Goal: Transaction & Acquisition: Obtain resource

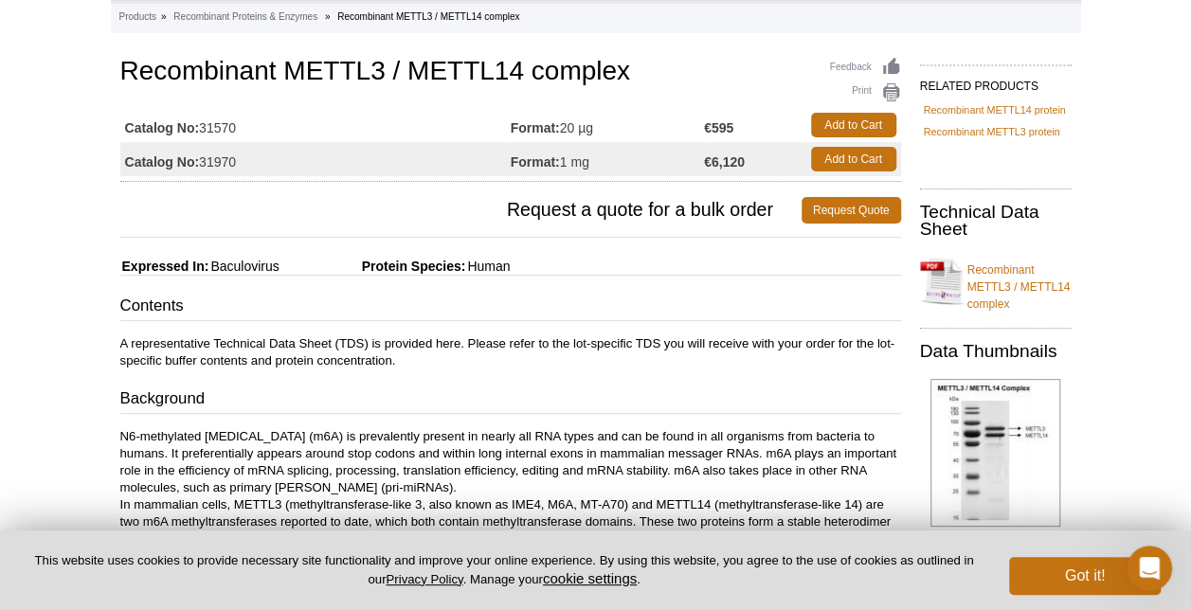
scroll to position [95, 0]
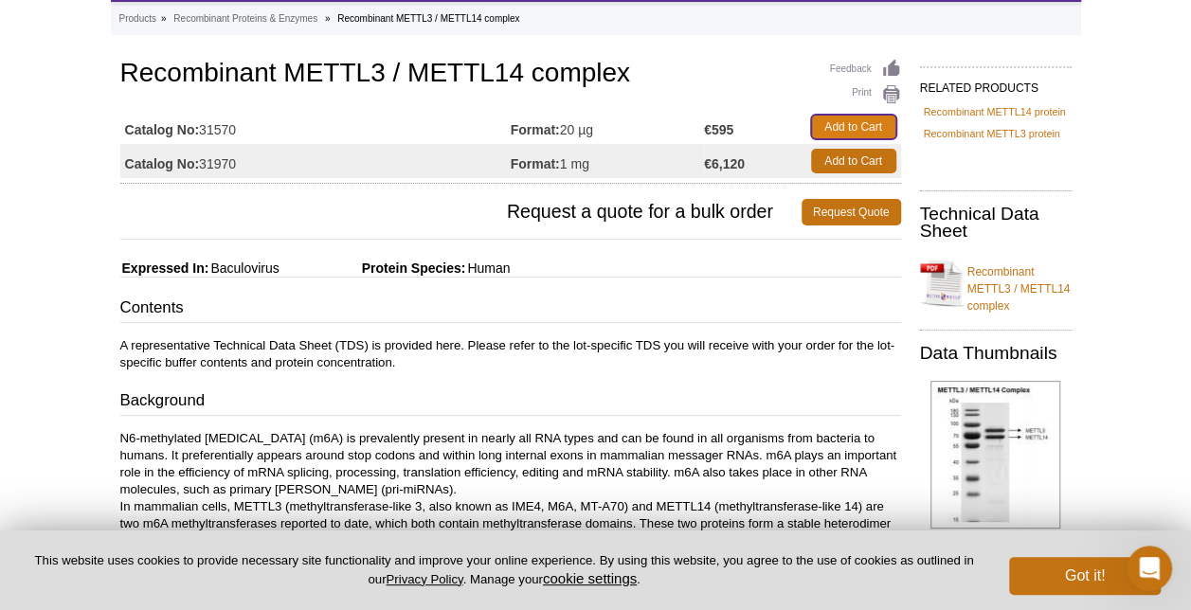
click at [845, 124] on link "Add to Cart" at bounding box center [853, 127] width 85 height 25
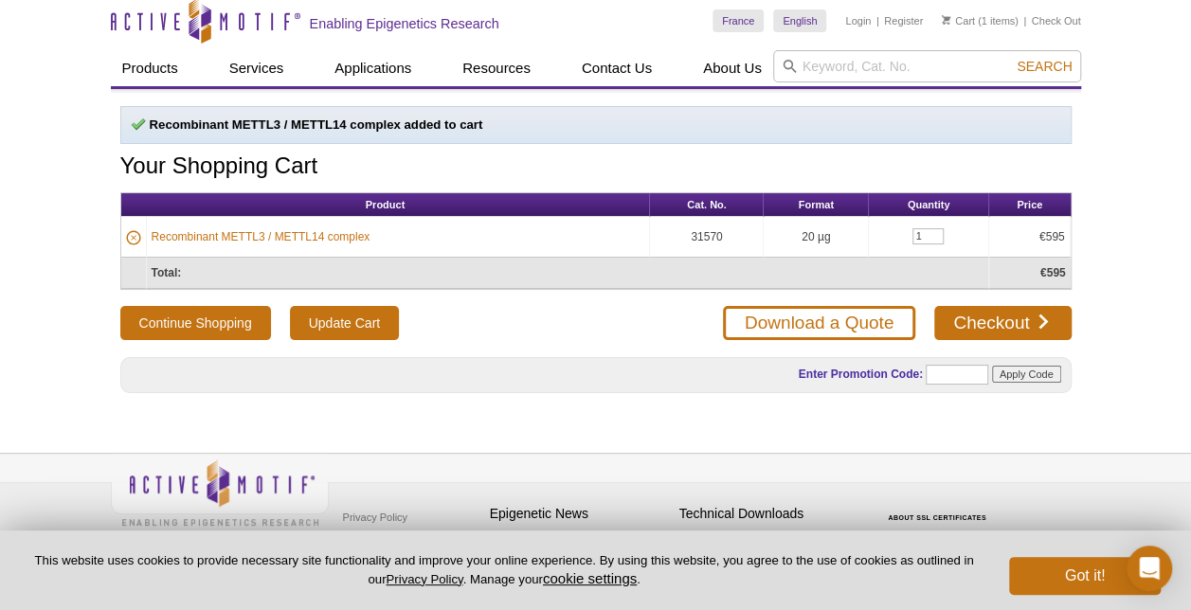
scroll to position [10, 0]
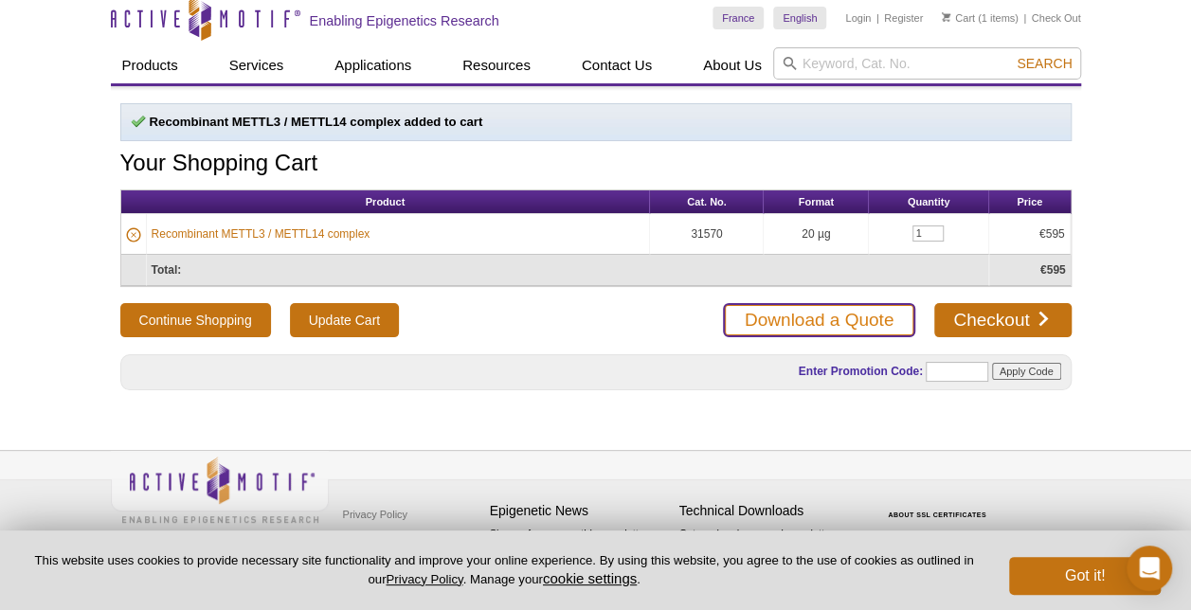
click at [900, 315] on link "Download a Quote" at bounding box center [819, 320] width 192 height 34
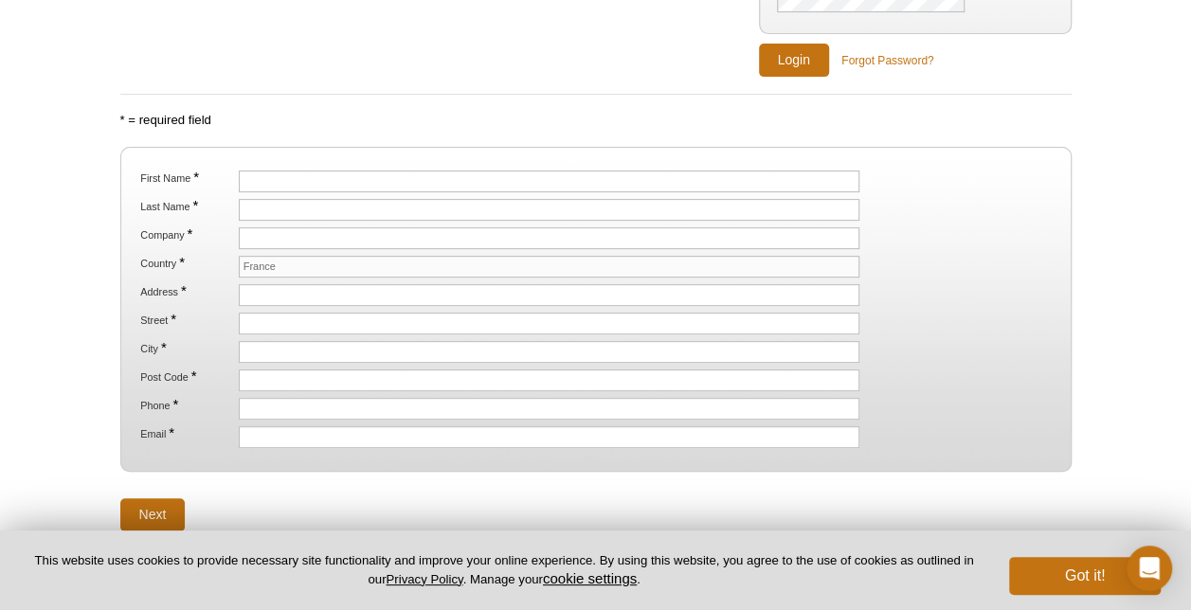
scroll to position [284, 0]
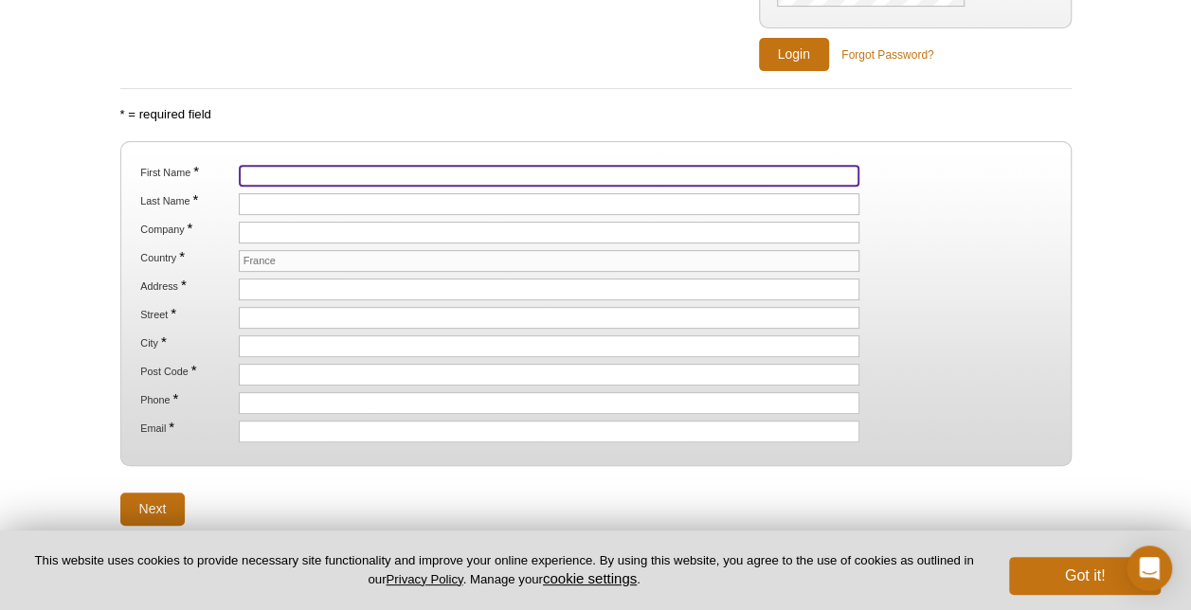
click at [296, 172] on input "First Name *" at bounding box center [550, 176] width 622 height 22
type input "Laure"
type input "Perrin"
type input "CIRI - Inserm U1111"
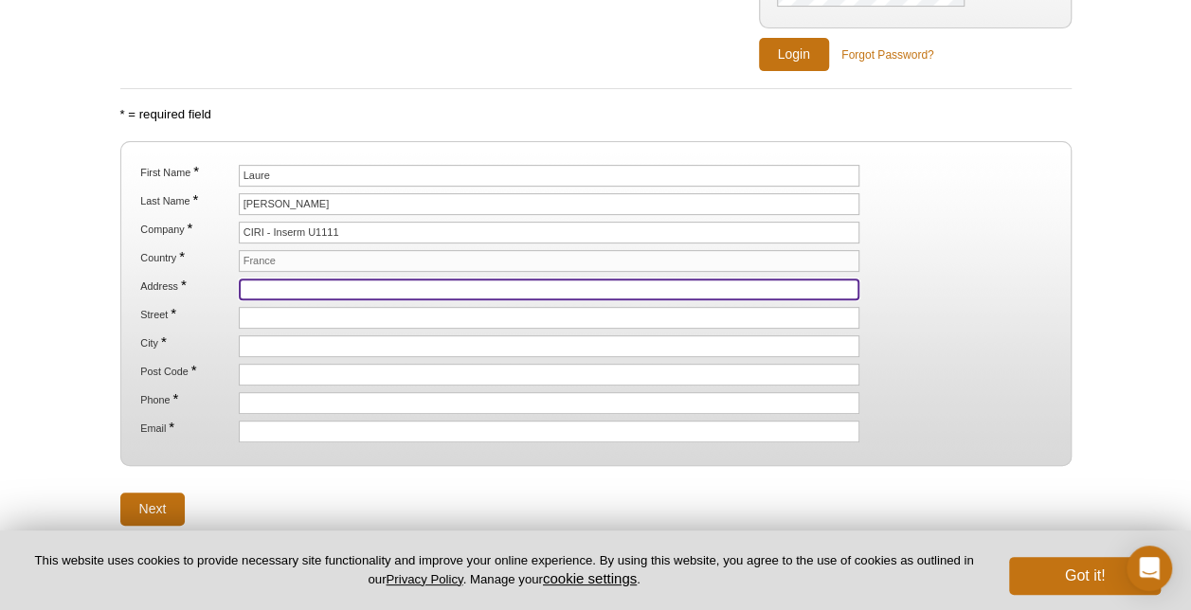
type input "21 av. Tony Garnier, 69365 Lyon"
type input "[GEOGRAPHIC_DATA]"
type input "69007"
type input "0437282447"
type input "[EMAIL_ADDRESS][PERSON_NAME][DOMAIN_NAME]"
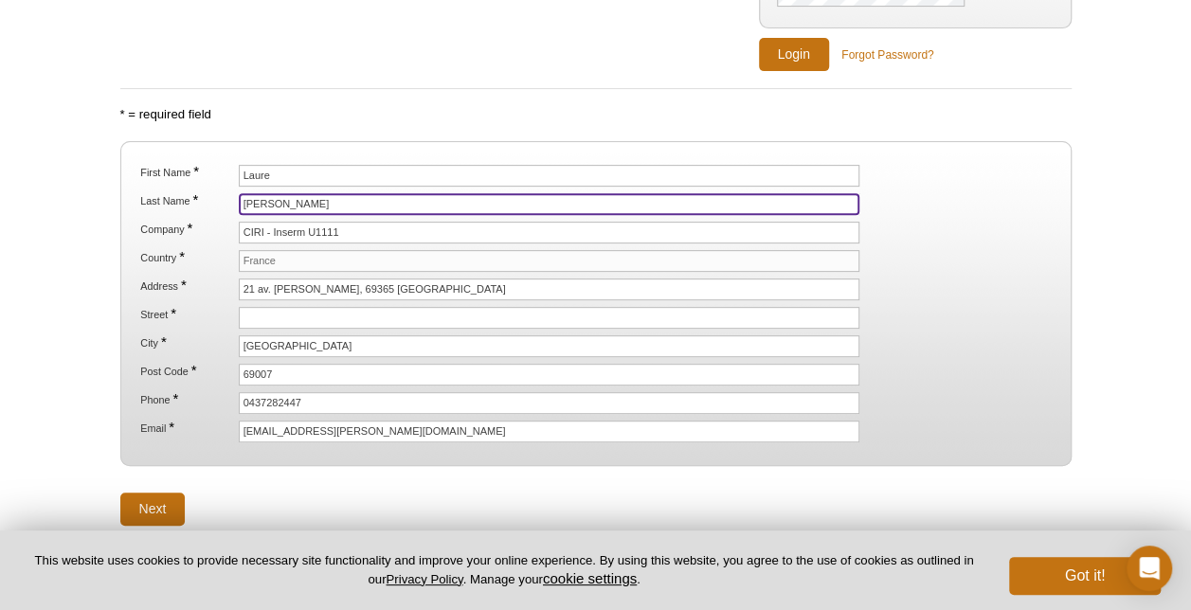
click at [318, 201] on input "Perrin" at bounding box center [550, 204] width 622 height 22
type input "Perrin-Cocon"
type input "21 av. Tony Garnier"
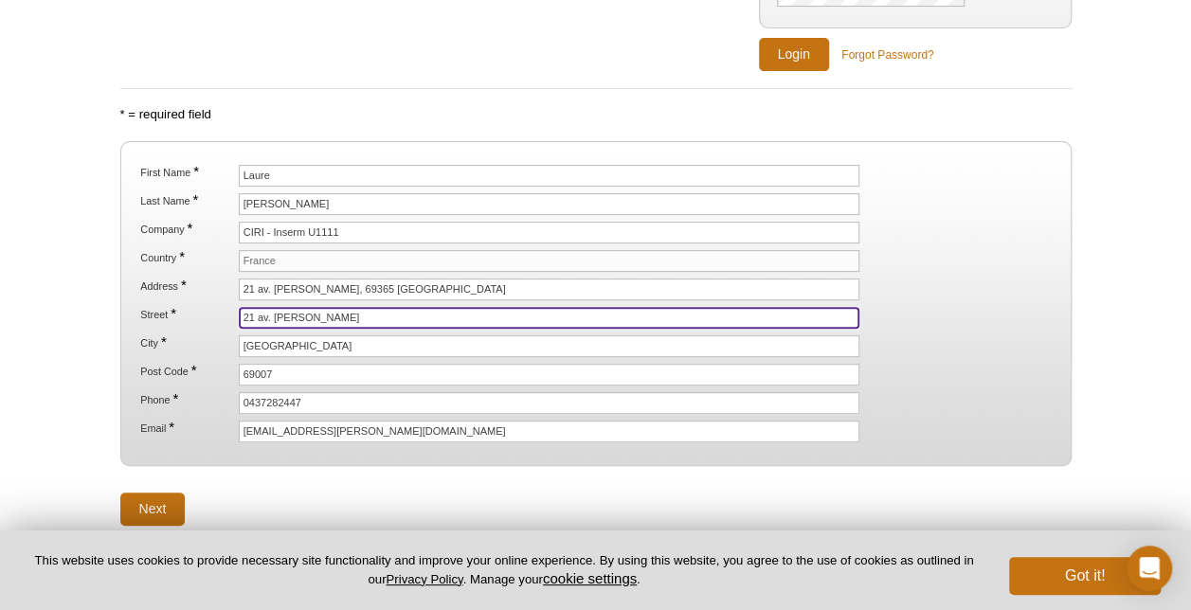
drag, startPoint x: 371, startPoint y: 314, endPoint x: 210, endPoint y: 315, distance: 160.1
click at [210, 315] on li "Street * 21 av. Tony Garnier" at bounding box center [594, 318] width 913 height 22
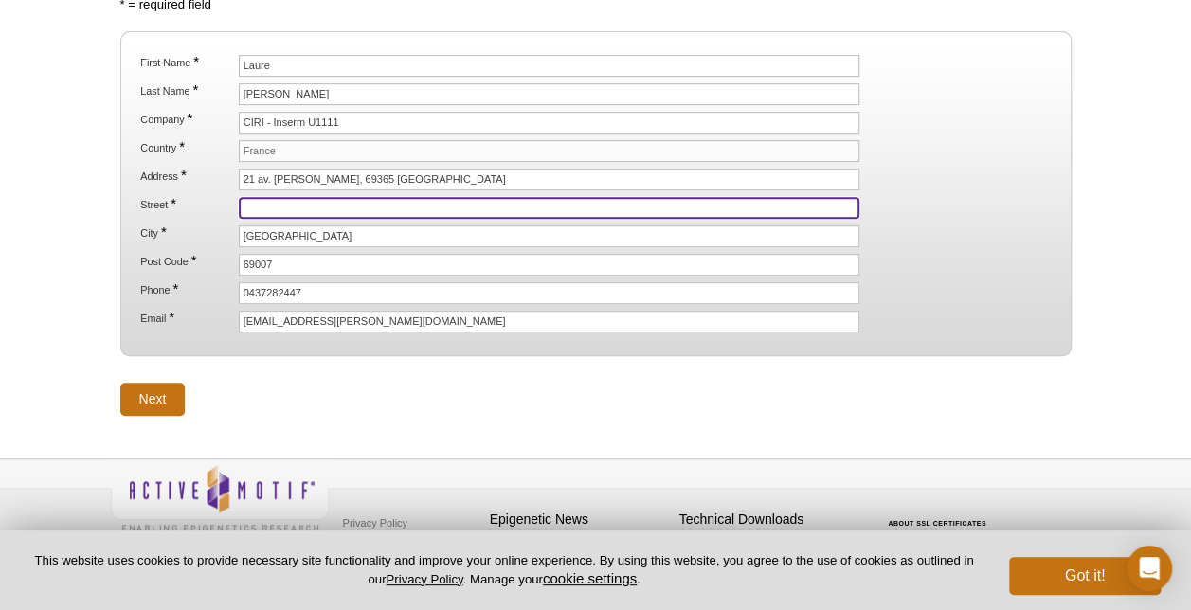
scroll to position [400, 0]
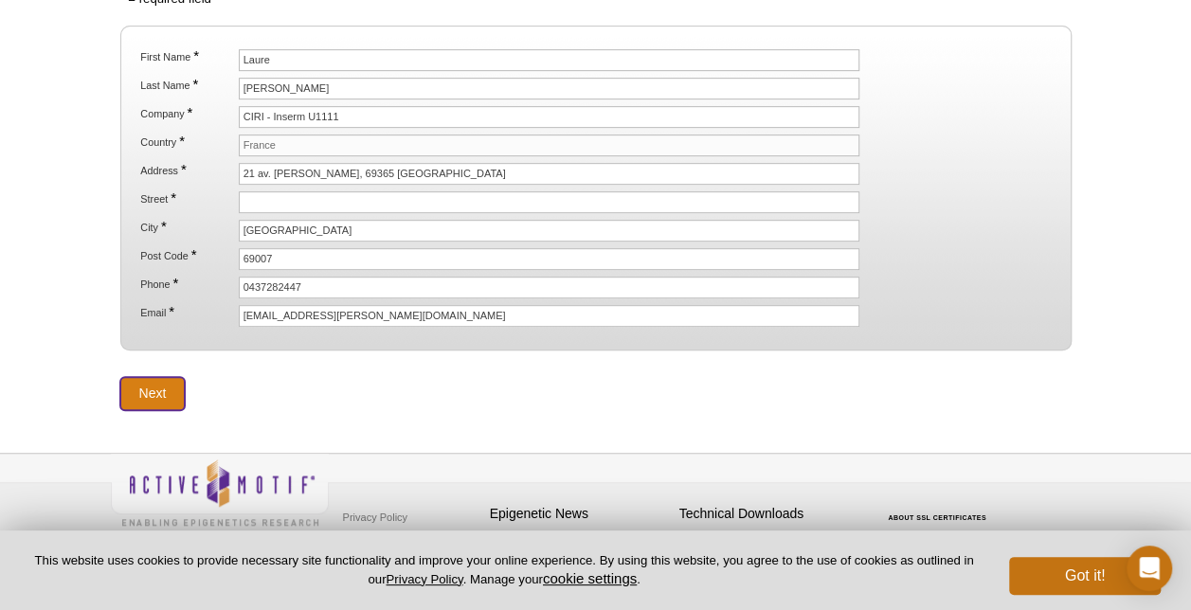
click at [146, 377] on input "Next" at bounding box center [152, 393] width 65 height 33
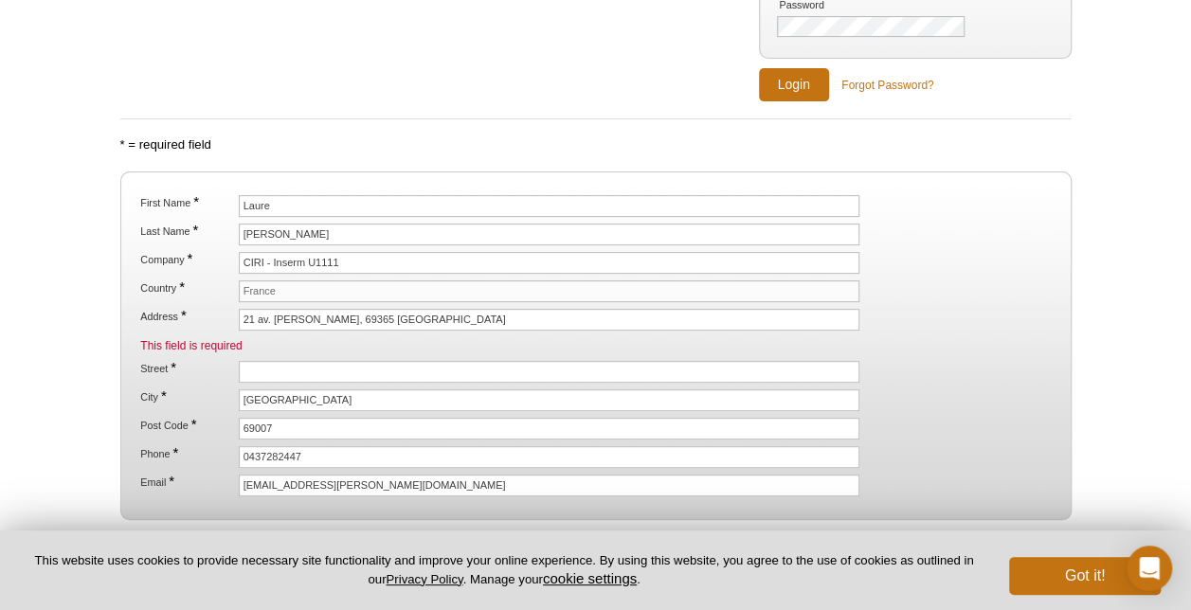
scroll to position [379, 0]
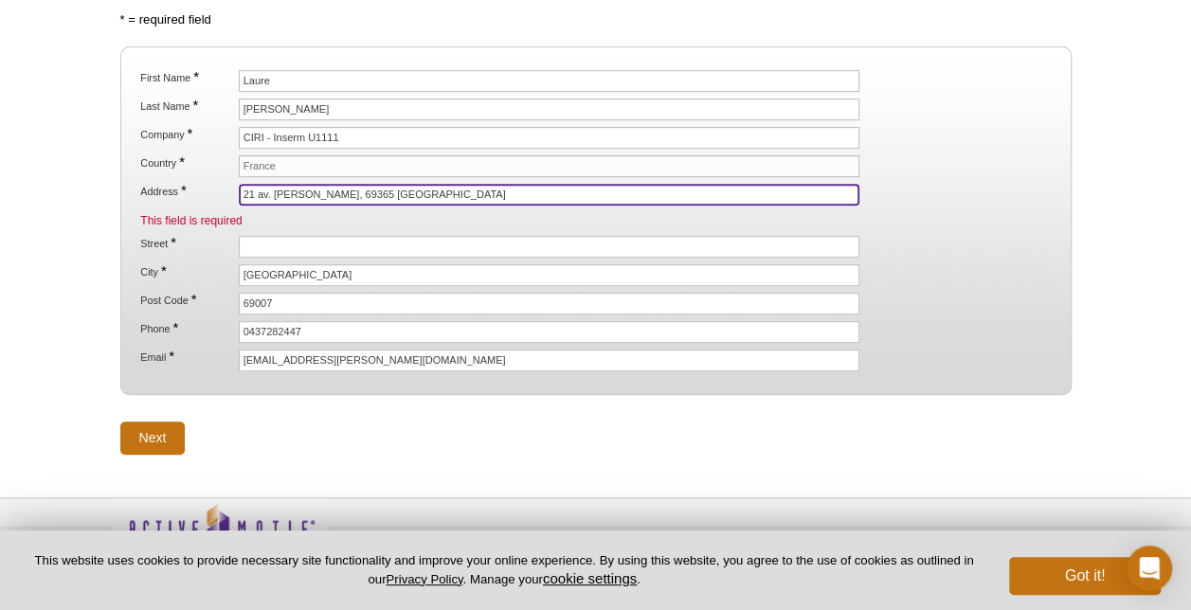
drag, startPoint x: 417, startPoint y: 190, endPoint x: 332, endPoint y: 184, distance: 85.5
click at [332, 184] on input "21 av. Tony Garnier, 69365 Lyon" at bounding box center [550, 195] width 622 height 22
type input "21 av. Tony Garnier"
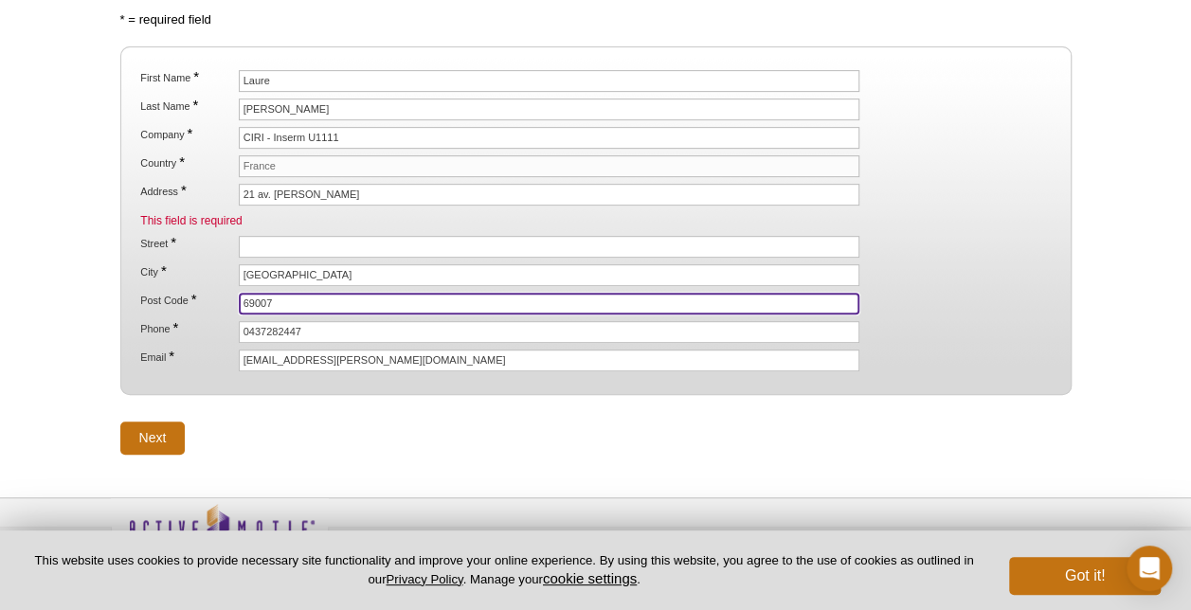
click at [269, 293] on input "69007" at bounding box center [550, 304] width 622 height 22
type input "69365"
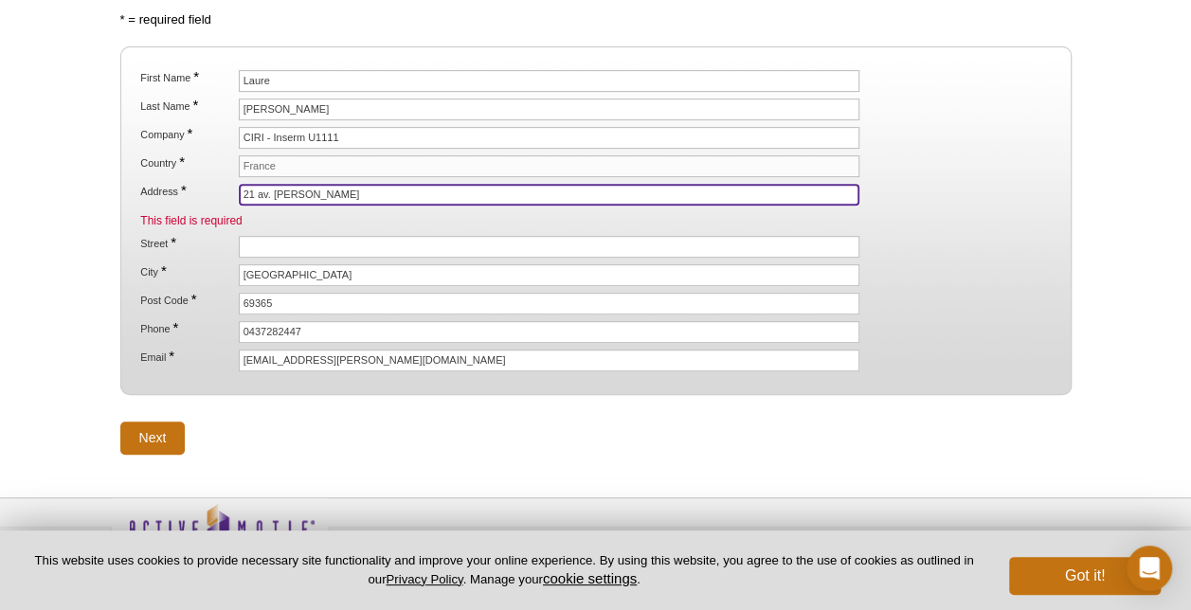
drag, startPoint x: 383, startPoint y: 186, endPoint x: 257, endPoint y: 192, distance: 126.2
click at [257, 192] on input "21 av. Tony Garnier" at bounding box center [550, 195] width 622 height 22
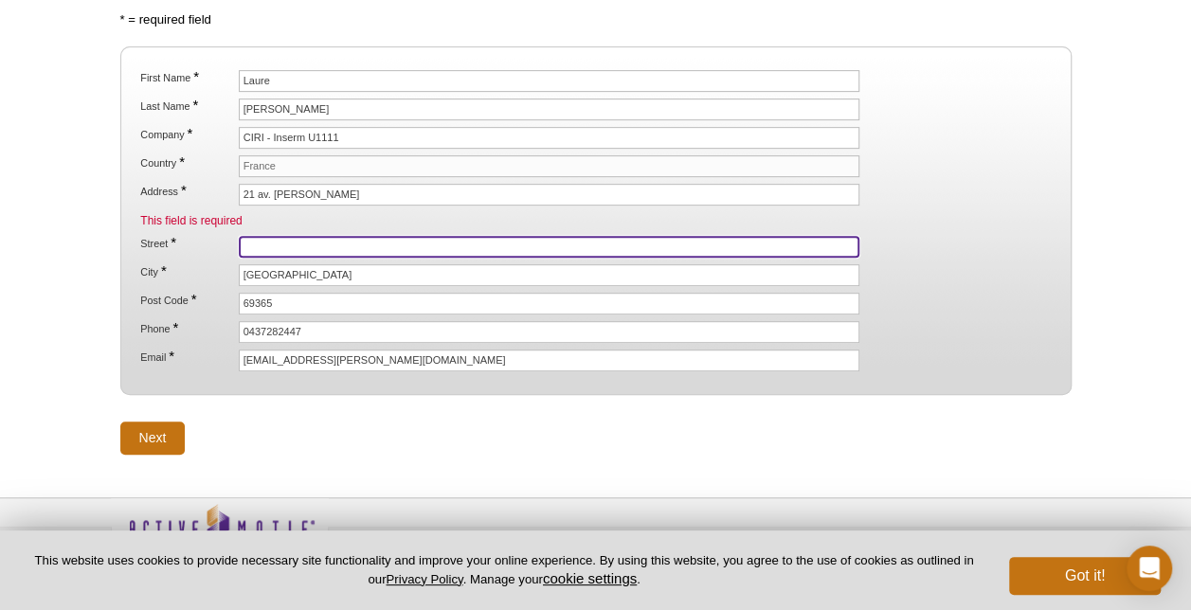
click at [261, 240] on input "Street *" at bounding box center [550, 247] width 622 height 22
paste input "av. Tony Garnier"
type input "av. Tony Garnier"
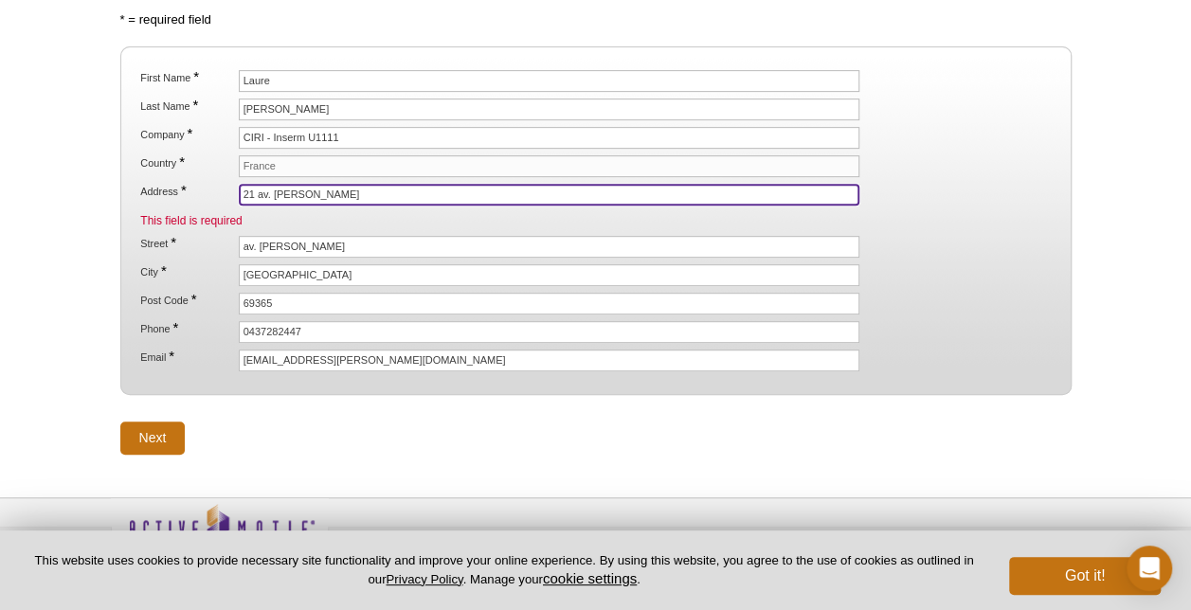
click at [253, 184] on input "21 av. Tony Garnier" at bounding box center [550, 195] width 622 height 22
type input "21"
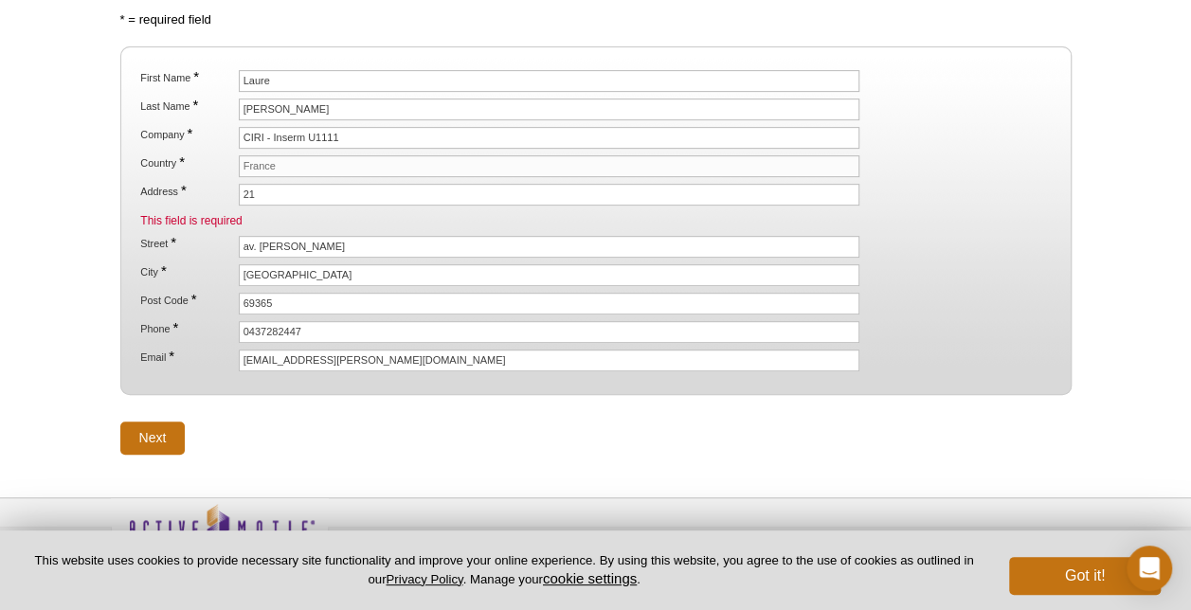
drag, startPoint x: 774, startPoint y: 228, endPoint x: 811, endPoint y: 238, distance: 38.2
click at [797, 235] on li "This field is required Street * av. Tony Garnier" at bounding box center [594, 234] width 913 height 45
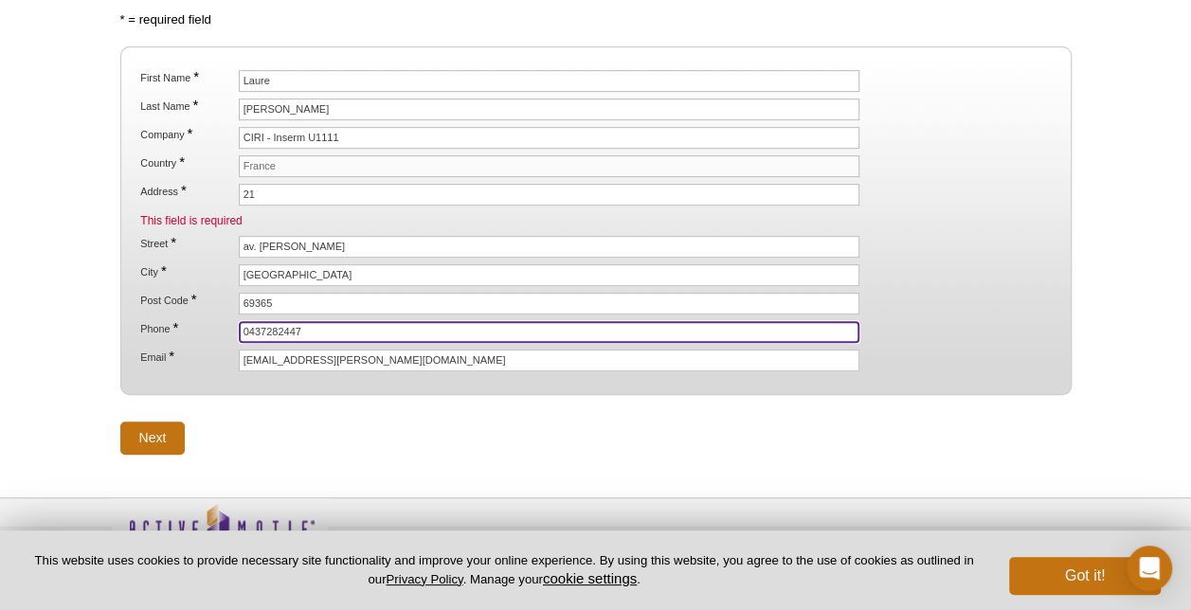
drag, startPoint x: 247, startPoint y: 324, endPoint x: 236, endPoint y: 324, distance: 11.4
click at [236, 324] on li "Phone * 0437282447" at bounding box center [594, 332] width 913 height 22
type input "33-437282447"
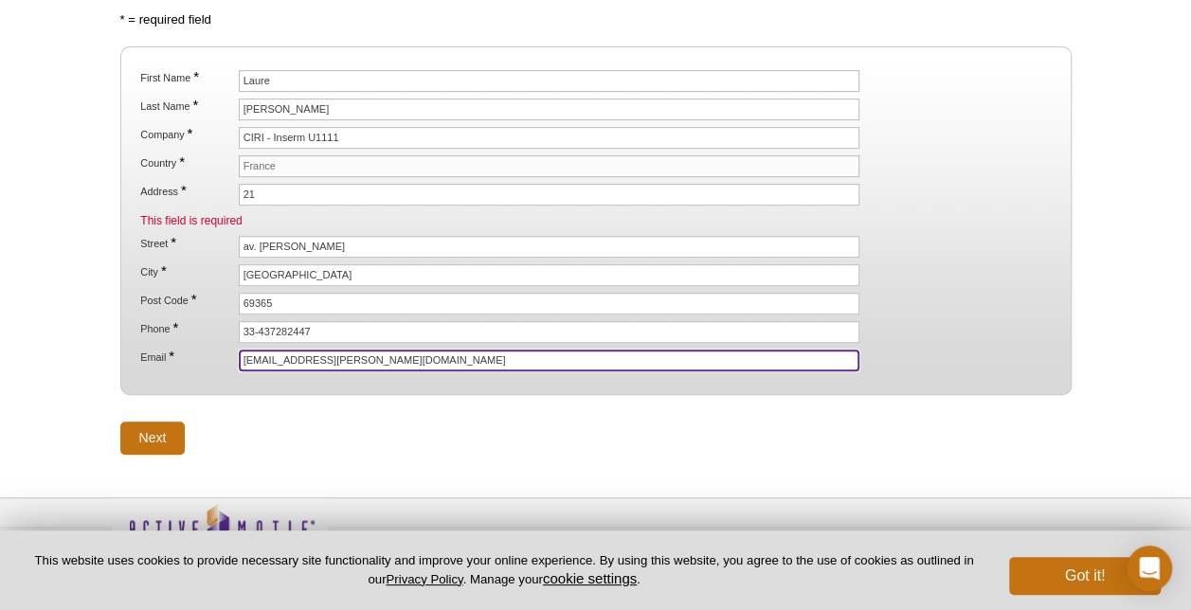
click at [485, 352] on input "laure.perrin@inserm.fr" at bounding box center [550, 361] width 622 height 22
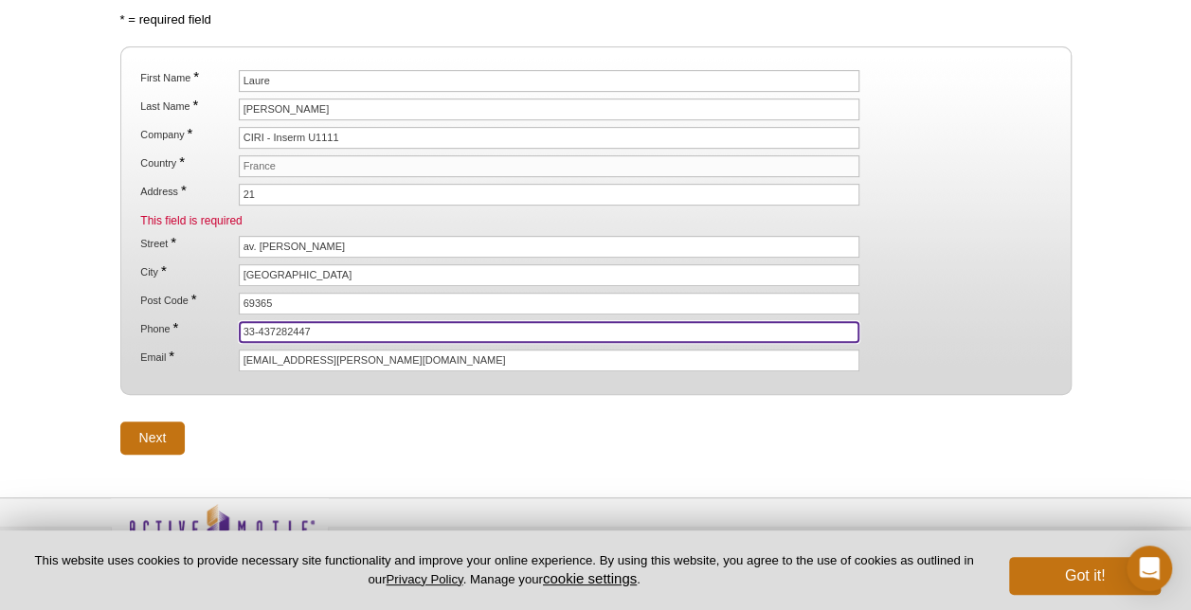
click at [440, 326] on input "33-437282447" at bounding box center [550, 332] width 622 height 22
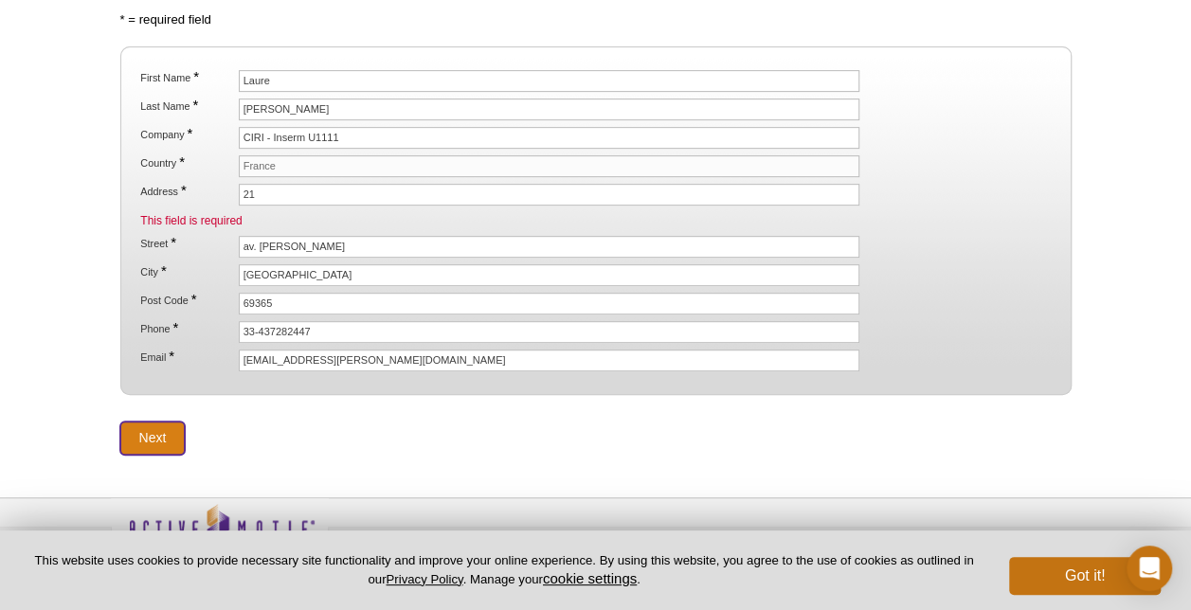
click at [161, 430] on input "Next" at bounding box center [152, 438] width 65 height 33
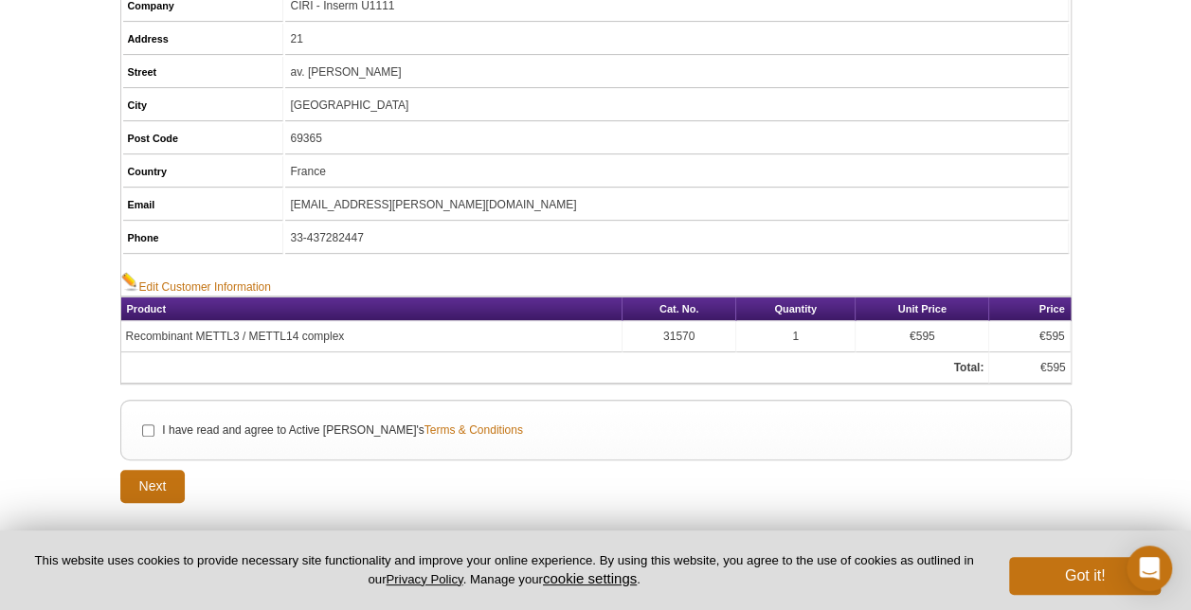
scroll to position [284, 0]
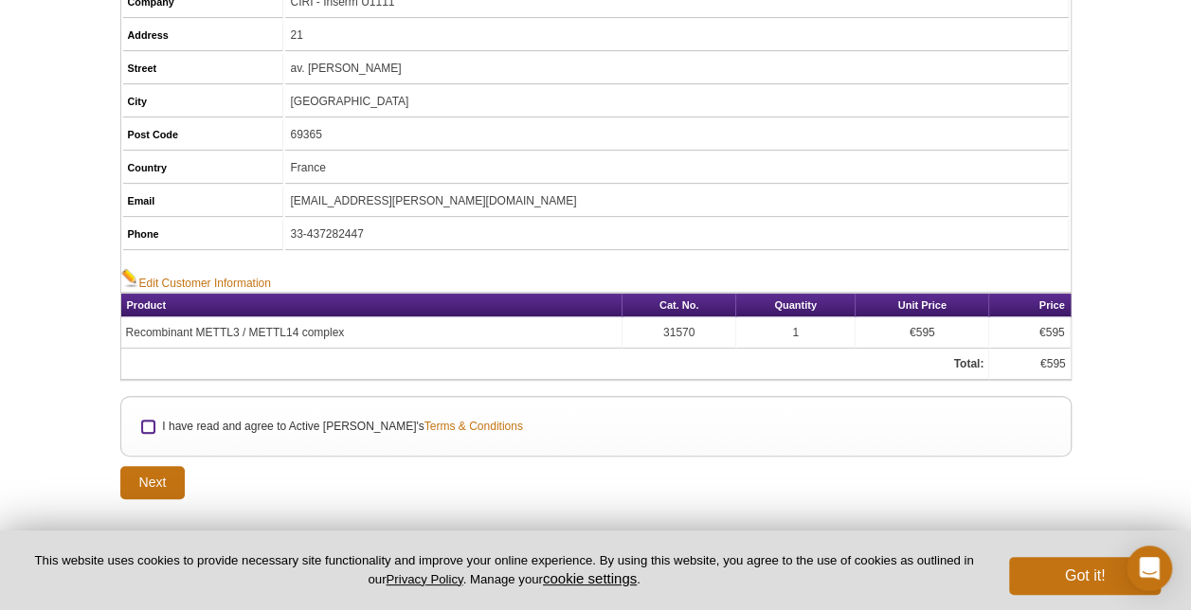
click at [147, 422] on input "I have read and agree to Active Motif's Terms & Conditions" at bounding box center [148, 427] width 12 height 12
checkbox input "true"
click at [170, 479] on input "Next" at bounding box center [152, 482] width 65 height 33
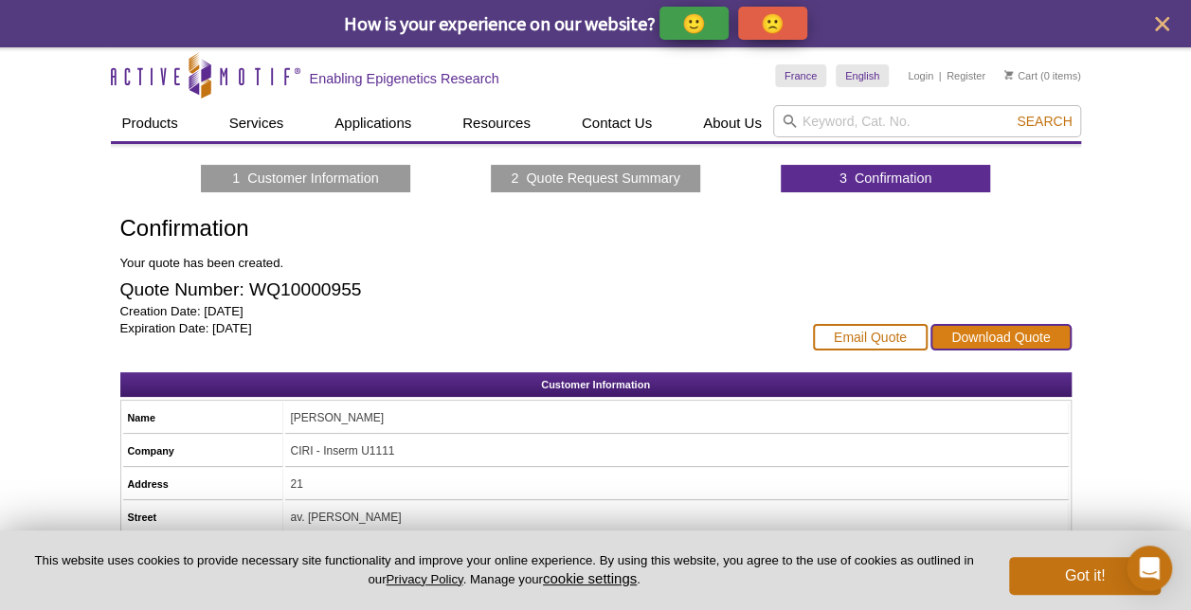
click at [973, 339] on link "Download Quote" at bounding box center [1001, 337] width 140 height 27
